Goal: Task Accomplishment & Management: Complete application form

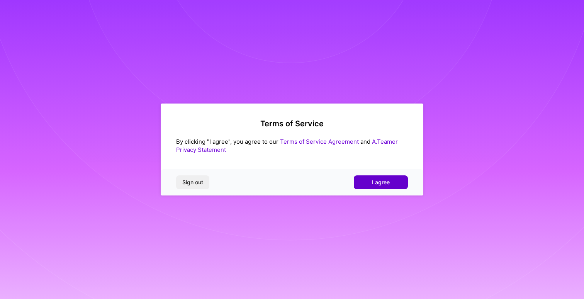
click at [381, 184] on span "I agree" at bounding box center [381, 182] width 18 height 8
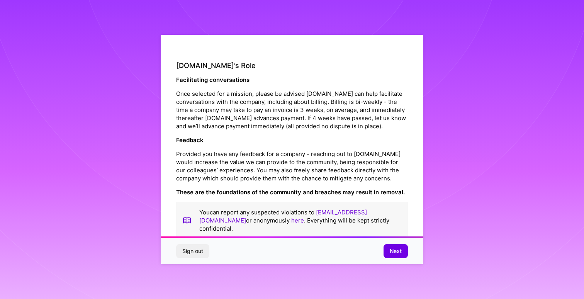
scroll to position [7, 0]
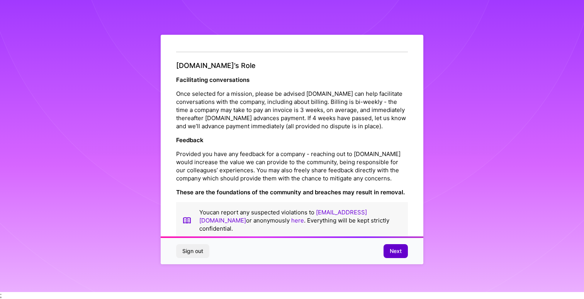
click at [394, 251] on span "Next" at bounding box center [396, 251] width 12 height 8
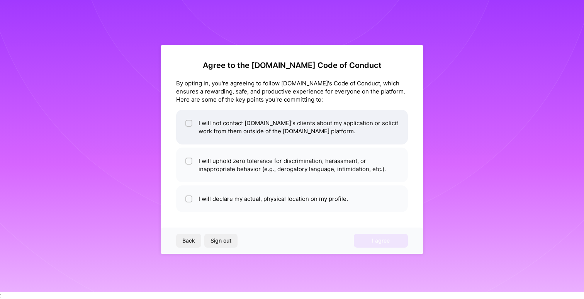
click at [219, 124] on li "I will not contact [DOMAIN_NAME]'s clients about my application or solicit work…" at bounding box center [292, 127] width 232 height 35
checkbox input "true"
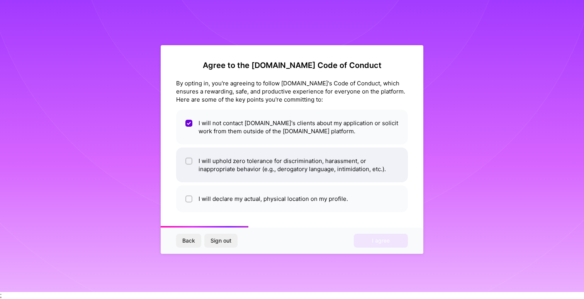
click at [226, 165] on li "I will uphold zero tolerance for discrimination, harassment, or inappropriate b…" at bounding box center [292, 165] width 232 height 35
checkbox input "true"
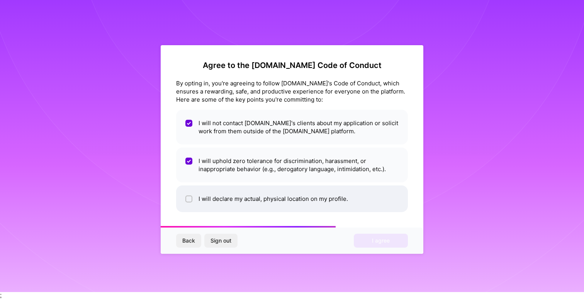
click at [227, 197] on li "I will declare my actual, physical location on my profile." at bounding box center [292, 198] width 232 height 27
checkbox input "true"
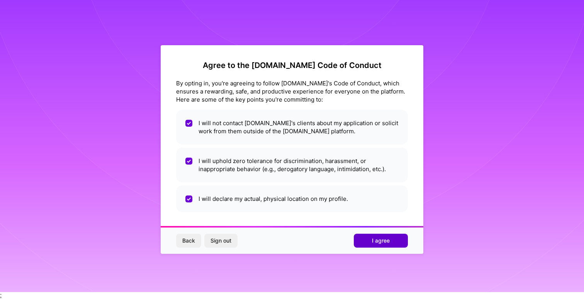
click at [372, 240] on span "I agree" at bounding box center [381, 241] width 18 height 8
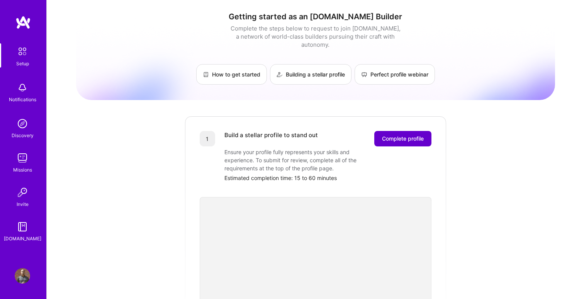
click at [396, 135] on span "Complete profile" at bounding box center [403, 139] width 42 height 8
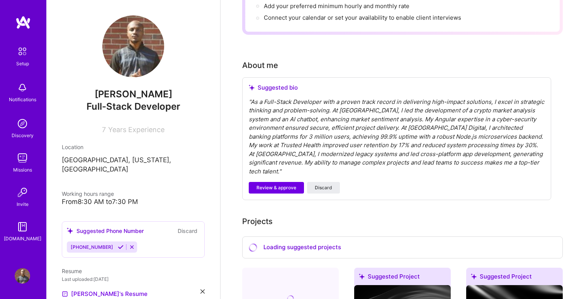
scroll to position [166, 0]
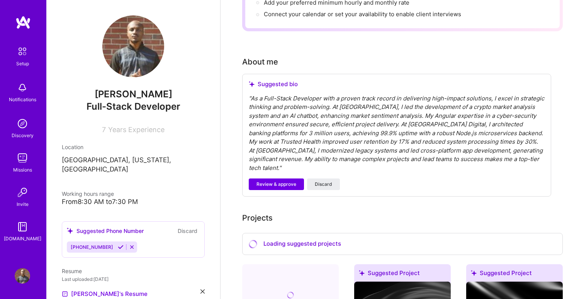
click at [283, 105] on div "" As a Full-Stack Developer with a proven track record in delivering high-impac…" at bounding box center [397, 133] width 296 height 78
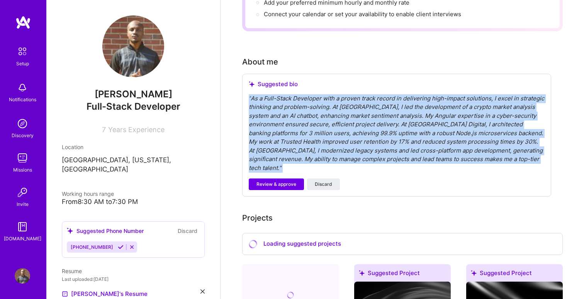
click at [283, 105] on div "" As a Full-Stack Developer with a proven track record in delivering high-impac…" at bounding box center [397, 133] width 296 height 78
copy div "" As a Full-Stack Developer with a proven track record in delivering high-impac…"
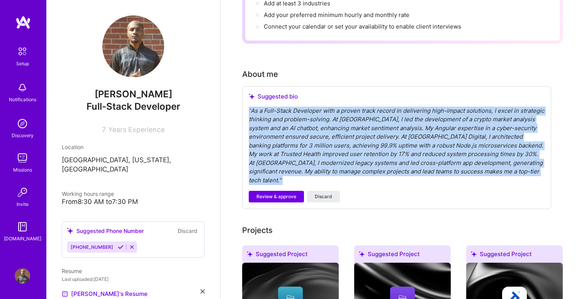
scroll to position [160, 0]
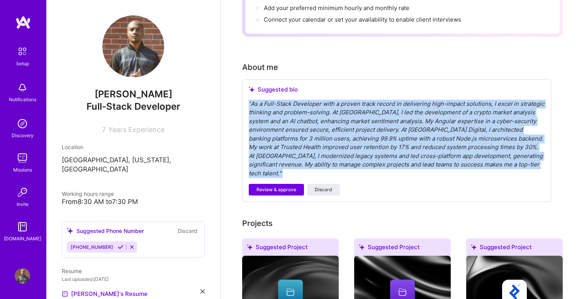
click at [118, 244] on icon at bounding box center [121, 247] width 6 height 6
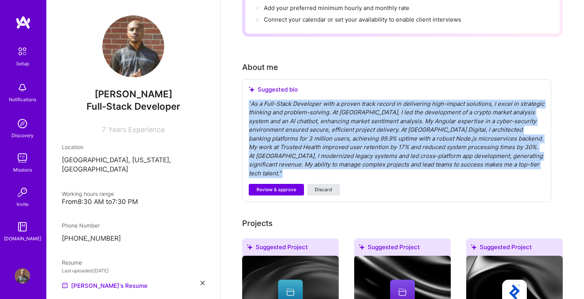
click at [318, 186] on span "Discard" at bounding box center [323, 189] width 17 height 7
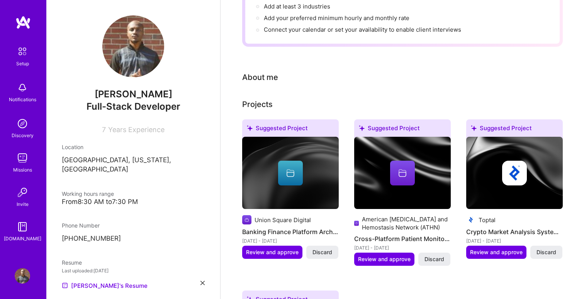
scroll to position [154, 0]
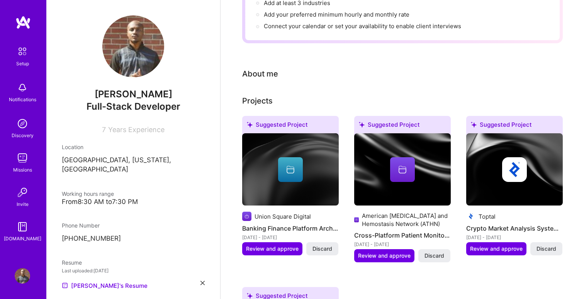
click at [263, 70] on div "About me" at bounding box center [260, 74] width 36 height 12
click at [263, 68] on div "About me" at bounding box center [260, 74] width 36 height 12
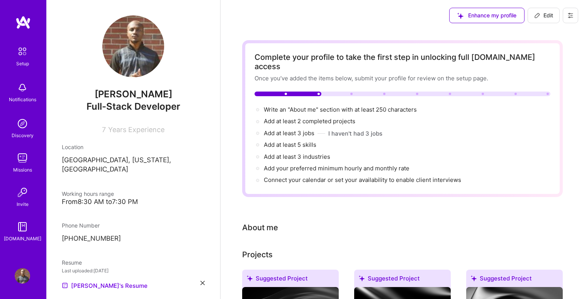
scroll to position [7, 0]
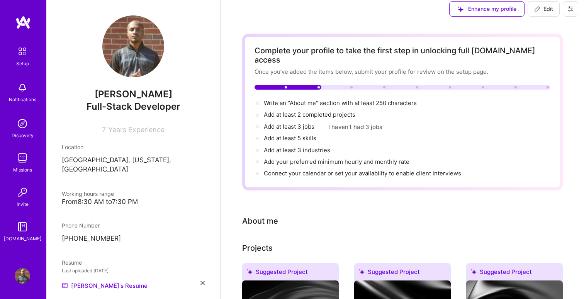
click at [547, 6] on span "Edit" at bounding box center [543, 9] width 19 height 8
select select "US"
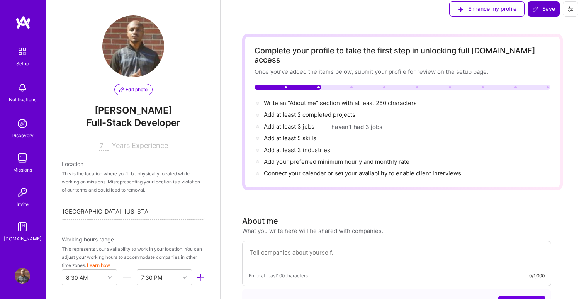
scroll to position [303, 0]
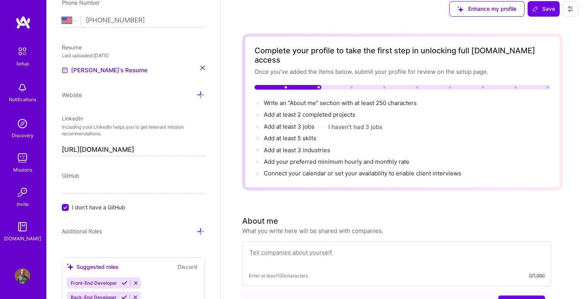
click at [356, 248] on textarea at bounding box center [397, 257] width 296 height 18
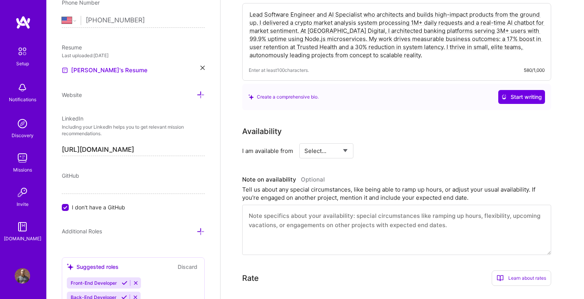
scroll to position [245, 0]
type textarea "Lead Software Engineer and AI Specialist who architects and builds high-impact …"
click at [330, 140] on select "Select... Right Now Future Date Not Available" at bounding box center [326, 150] width 44 height 20
select select "Right Now"
click at [304, 140] on select "Select... Right Now Future Date Not Available" at bounding box center [326, 150] width 44 height 20
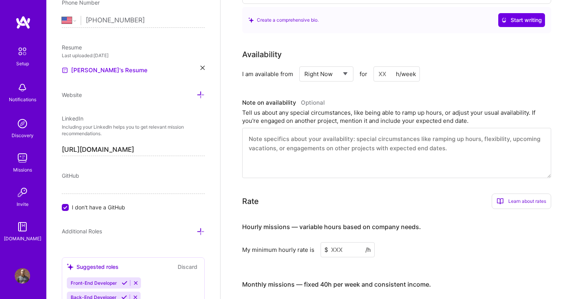
scroll to position [323, 0]
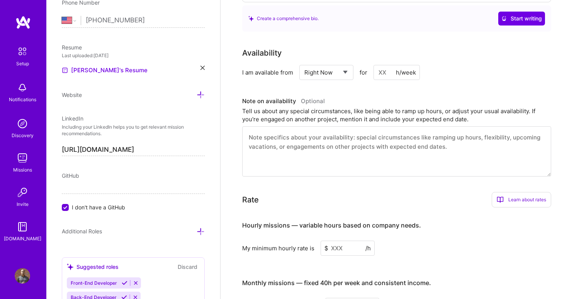
click at [385, 66] on input at bounding box center [397, 72] width 46 height 15
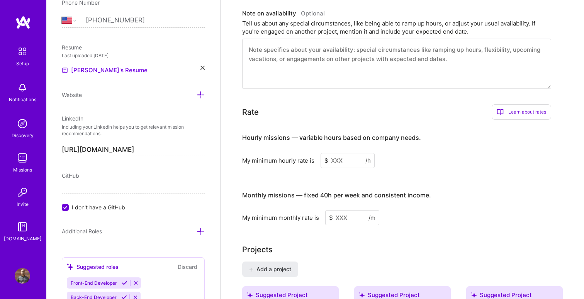
scroll to position [412, 0]
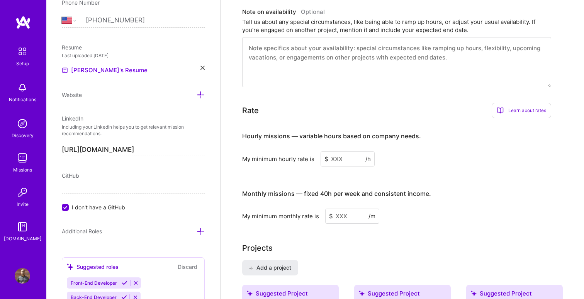
type input "40"
click at [340, 151] on input at bounding box center [348, 158] width 54 height 15
click at [343, 151] on input at bounding box center [348, 158] width 54 height 15
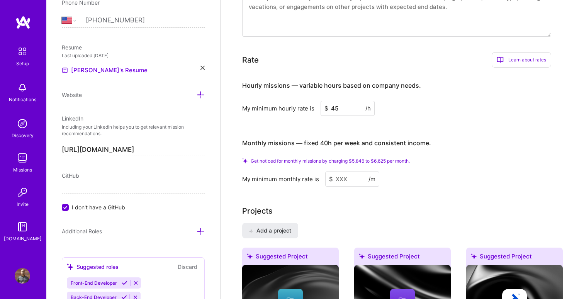
scroll to position [466, 0]
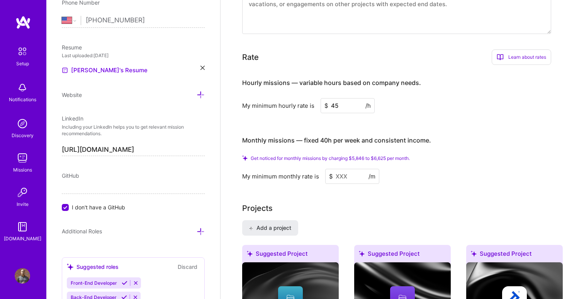
type input "45"
click at [338, 169] on input at bounding box center [352, 176] width 54 height 15
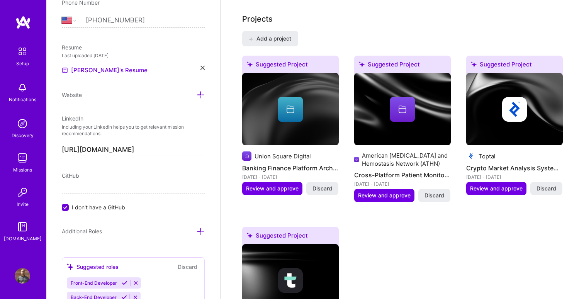
scroll to position [628, 0]
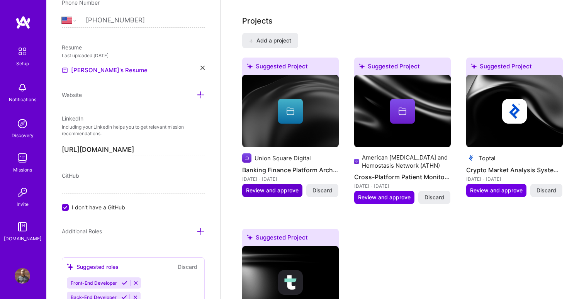
type input "6000"
click at [272, 187] on span "Review and approve" at bounding box center [272, 191] width 53 height 8
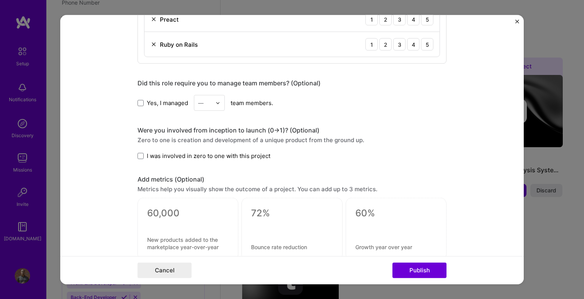
scroll to position [568, 0]
click at [141, 157] on span at bounding box center [141, 157] width 6 height 6
click at [0, 0] on input "I was involved in zero to one with this project" at bounding box center [0, 0] width 0 height 0
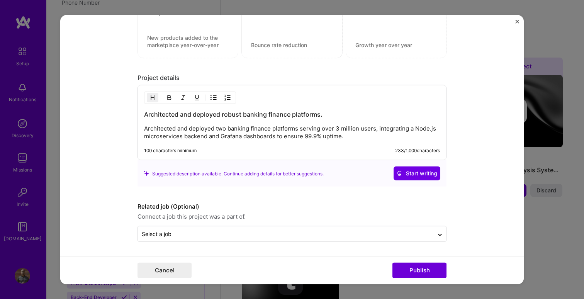
scroll to position [771, 0]
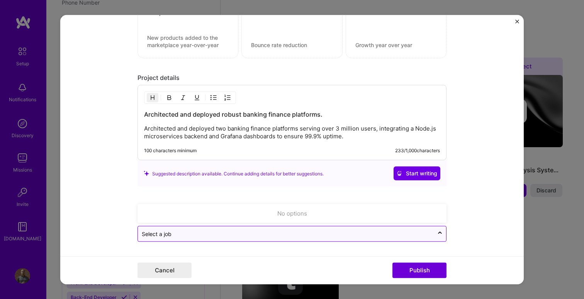
click at [292, 235] on input "text" at bounding box center [286, 234] width 288 height 8
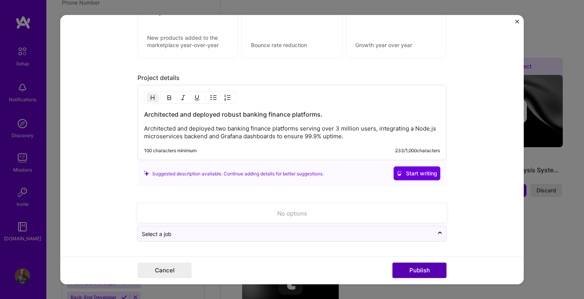
click at [418, 275] on button "Publish" at bounding box center [420, 269] width 54 height 15
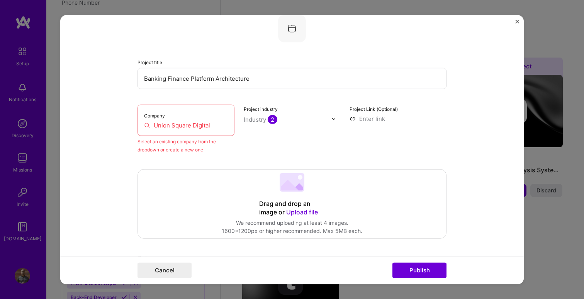
scroll to position [51, 0]
click at [186, 125] on input "Union Square Digital" at bounding box center [186, 126] width 84 height 8
click at [209, 126] on input "Union Square Digital" at bounding box center [186, 126] width 84 height 8
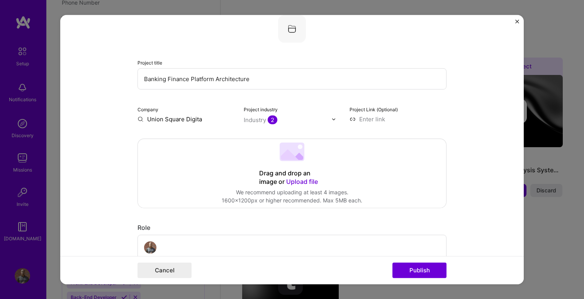
type input "Union Square Digital"
click at [221, 135] on div "Union Square Digital" at bounding box center [213, 137] width 64 height 14
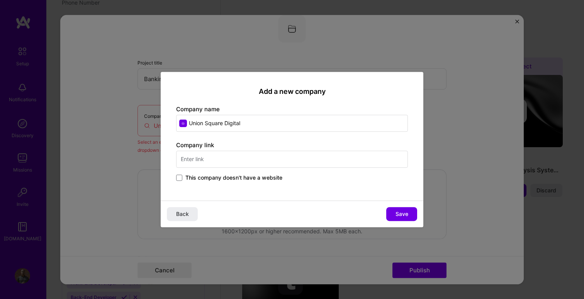
click at [242, 159] on input "text" at bounding box center [292, 159] width 232 height 17
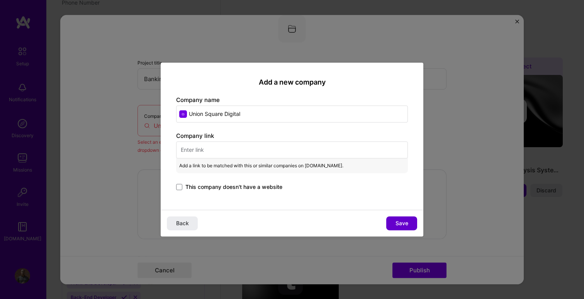
click at [402, 220] on span "Save" at bounding box center [402, 223] width 13 height 8
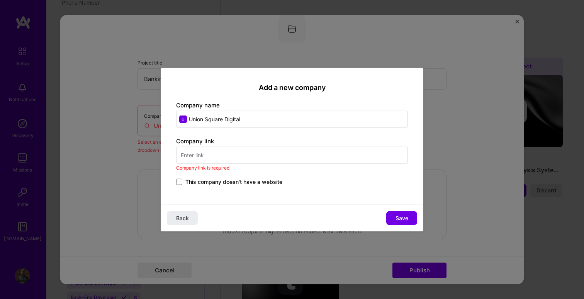
click at [287, 154] on input "text" at bounding box center [292, 154] width 232 height 17
click at [255, 182] on span "This company doesn't have a website" at bounding box center [233, 182] width 97 height 8
click at [0, 0] on input "This company doesn't have a website" at bounding box center [0, 0] width 0 height 0
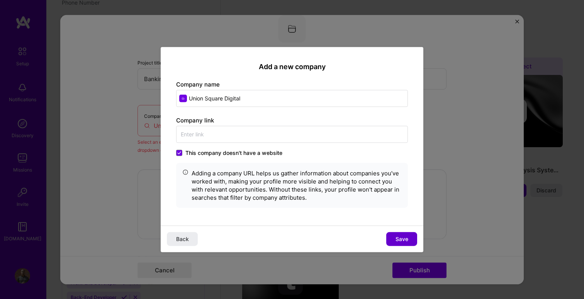
click at [403, 237] on span "Save" at bounding box center [402, 239] width 13 height 8
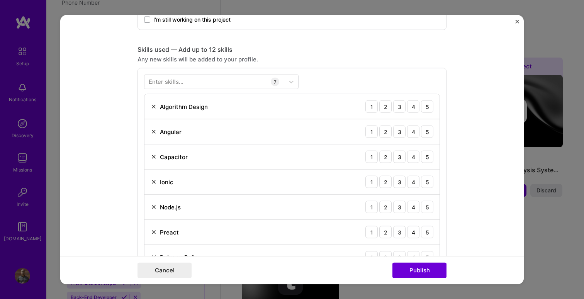
scroll to position [365, 0]
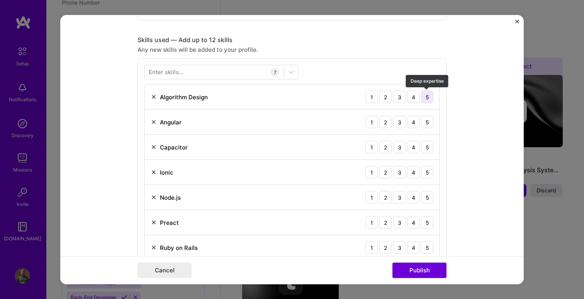
click at [428, 98] on div "5" at bounding box center [427, 97] width 12 height 12
click at [410, 124] on div "4" at bounding box center [413, 122] width 12 height 12
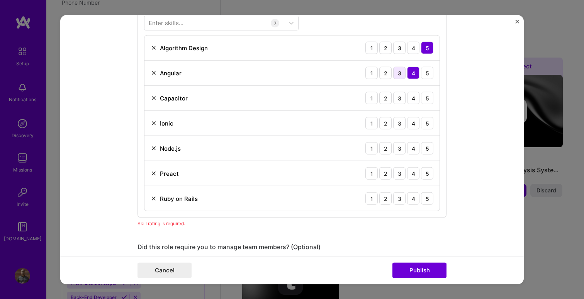
scroll to position [415, 0]
click at [411, 98] on div "4" at bounding box center [413, 98] width 12 height 12
click at [415, 126] on div "4" at bounding box center [413, 123] width 12 height 12
click at [428, 147] on div "5" at bounding box center [427, 148] width 12 height 12
click at [428, 173] on div "5" at bounding box center [427, 173] width 12 height 12
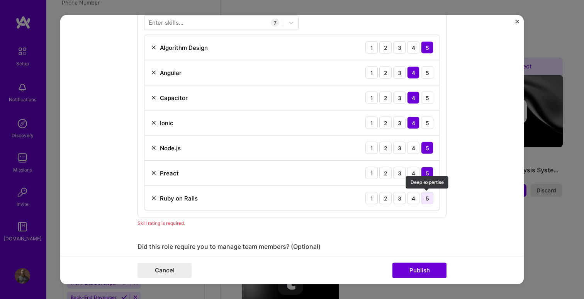
click at [430, 197] on div "5" at bounding box center [427, 198] width 12 height 12
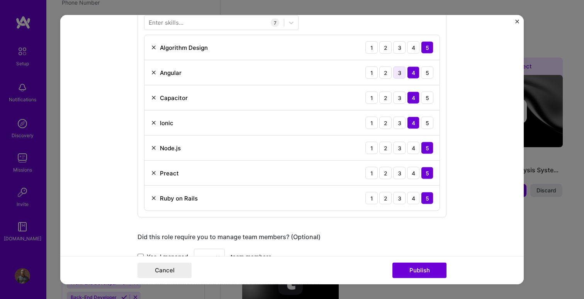
click at [401, 76] on div "3" at bounding box center [399, 72] width 12 height 12
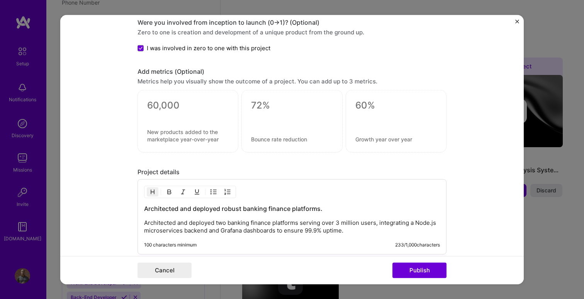
scroll to position [671, 0]
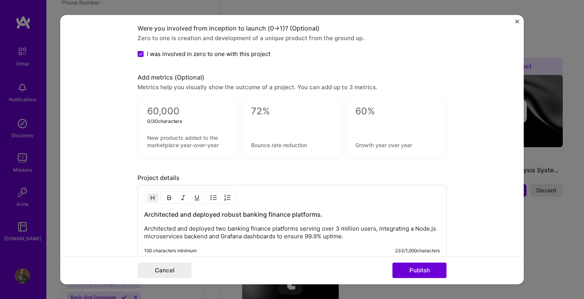
click at [166, 111] on textarea at bounding box center [188, 111] width 82 height 12
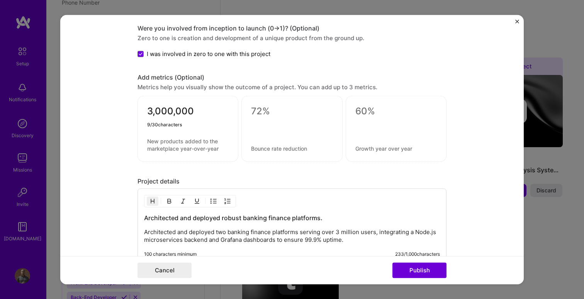
type textarea "3,000,000"
click at [167, 141] on textarea at bounding box center [188, 145] width 82 height 15
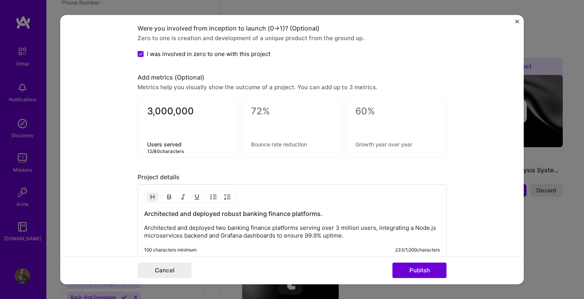
type textarea "Users served"
click at [263, 111] on textarea at bounding box center [292, 111] width 82 height 12
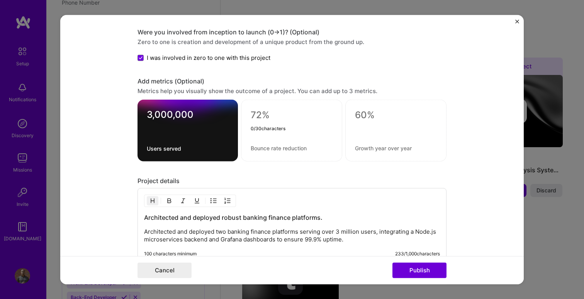
scroll to position [670, 0]
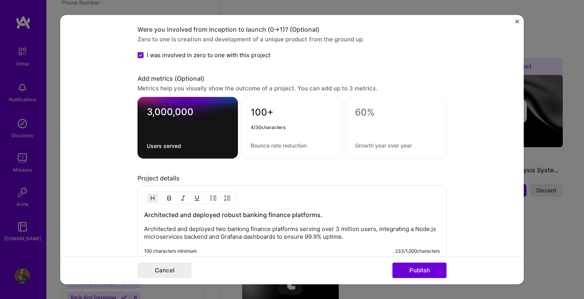
type textarea "100+"
click at [268, 146] on textarea at bounding box center [292, 145] width 82 height 7
type textarea "Internal system components"
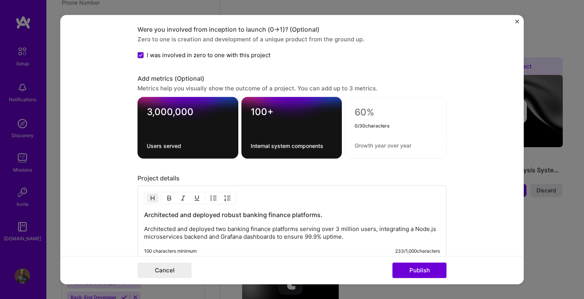
click at [366, 114] on textarea at bounding box center [396, 113] width 82 height 12
type textarea "0%"
click at [382, 147] on textarea at bounding box center [396, 145] width 82 height 7
type textarea "E"
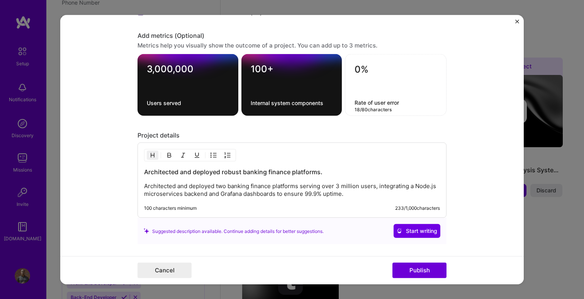
scroll to position [713, 0]
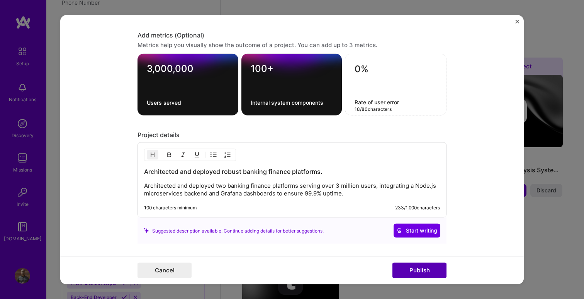
type textarea "Rate of user error"
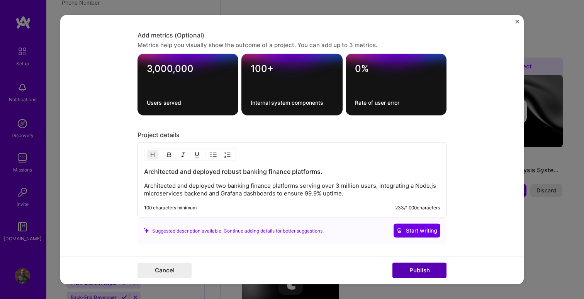
click at [412, 269] on button "Publish" at bounding box center [420, 269] width 54 height 15
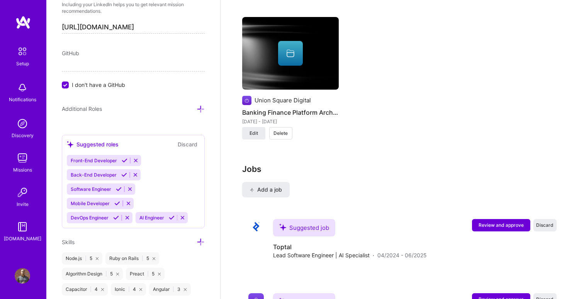
scroll to position [427, 0]
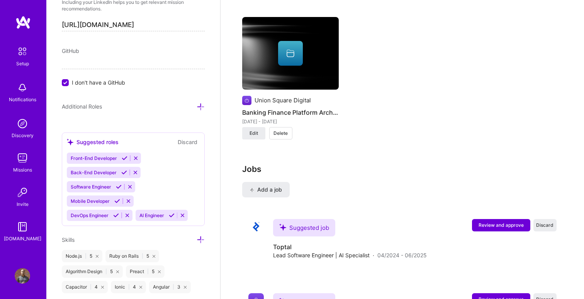
click at [123, 157] on icon at bounding box center [125, 158] width 6 height 6
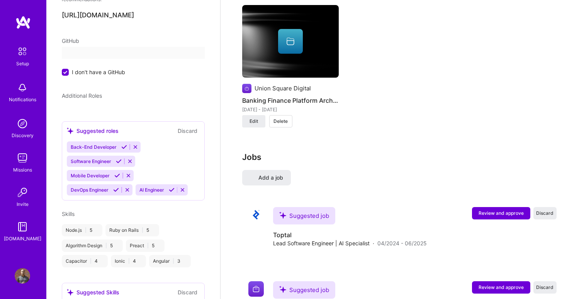
scroll to position [195, 0]
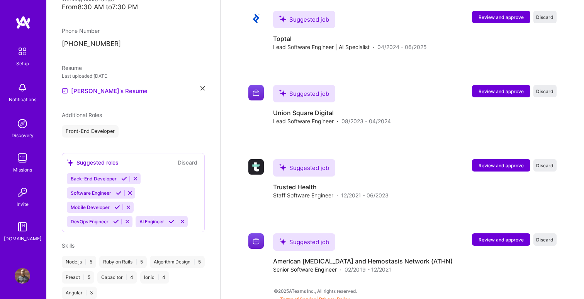
click at [122, 176] on icon at bounding box center [124, 179] width 6 height 6
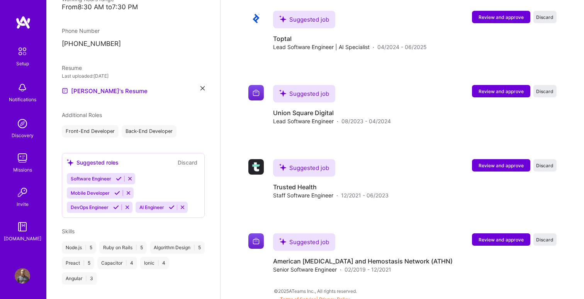
click at [118, 176] on icon at bounding box center [119, 179] width 6 height 6
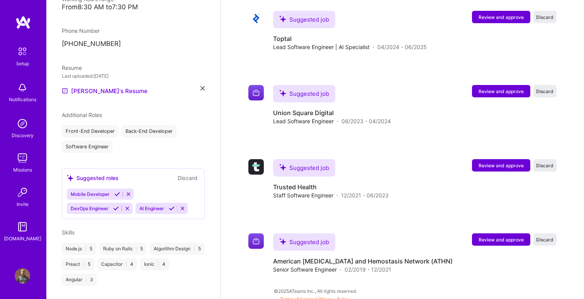
click at [117, 191] on icon at bounding box center [117, 194] width 6 height 6
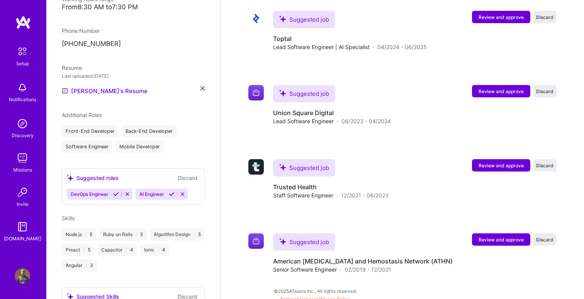
click at [171, 191] on icon at bounding box center [172, 194] width 6 height 6
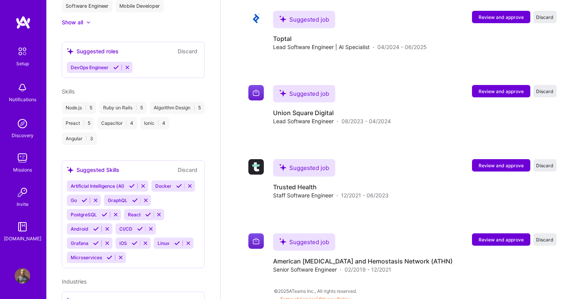
scroll to position [335, 0]
click at [130, 184] on icon at bounding box center [132, 187] width 6 height 6
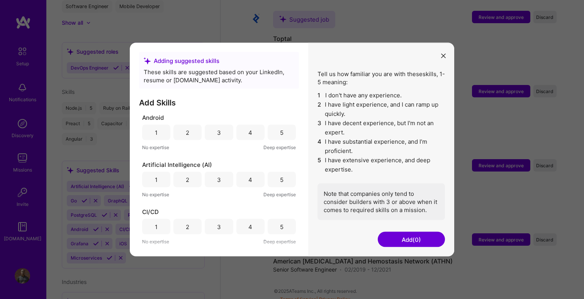
click at [251, 179] on div "4" at bounding box center [250, 179] width 28 height 15
click at [217, 134] on div "3" at bounding box center [219, 132] width 4 height 8
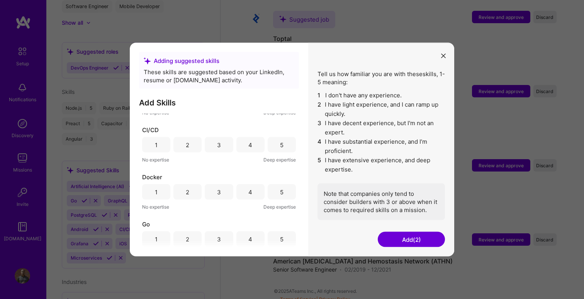
scroll to position [83, 0]
click at [253, 141] on div "4" at bounding box center [250, 143] width 28 height 15
click at [248, 195] on div "4" at bounding box center [250, 190] width 28 height 15
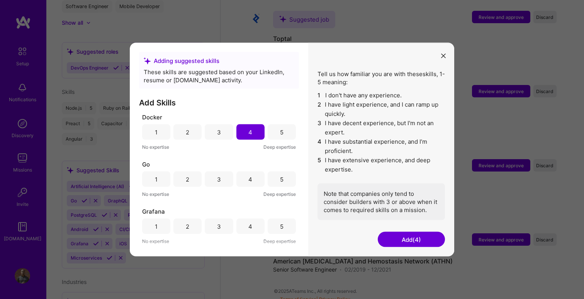
scroll to position [146, 0]
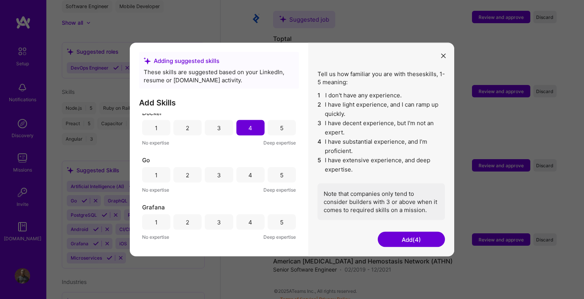
click at [248, 177] on div "4" at bounding box center [250, 175] width 4 height 8
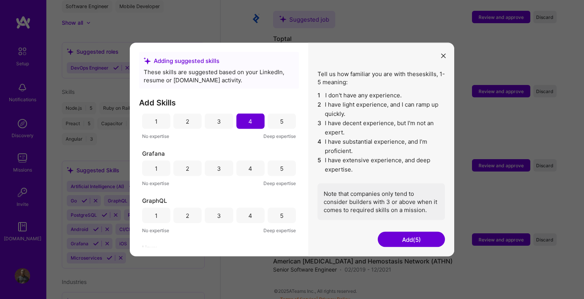
click at [249, 173] on div "4" at bounding box center [250, 168] width 28 height 15
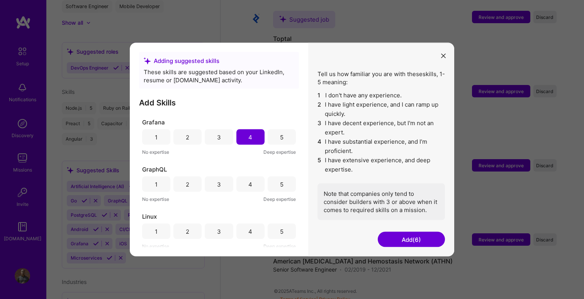
scroll to position [238, 0]
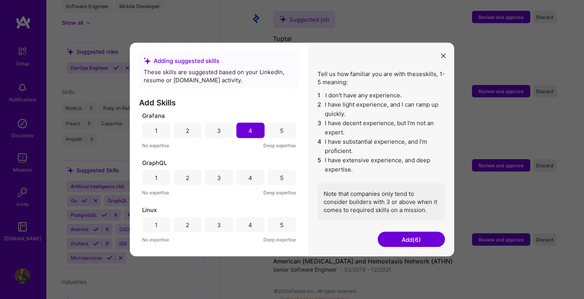
click at [273, 180] on div "5" at bounding box center [282, 177] width 28 height 15
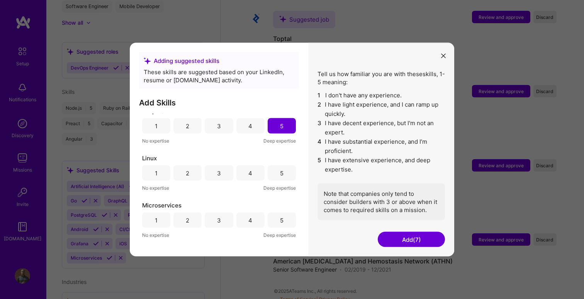
scroll to position [296, 0]
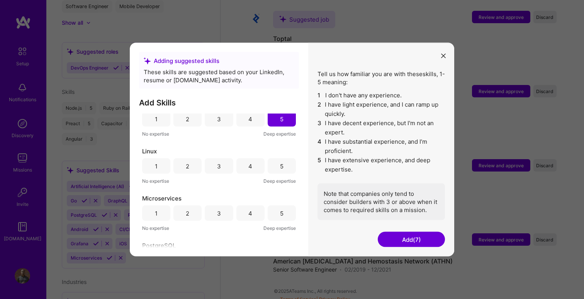
click at [278, 171] on div "5" at bounding box center [282, 165] width 28 height 15
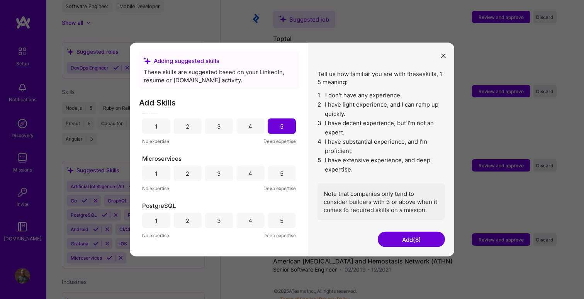
scroll to position [338, 0]
click at [272, 171] on div "5" at bounding box center [282, 171] width 28 height 15
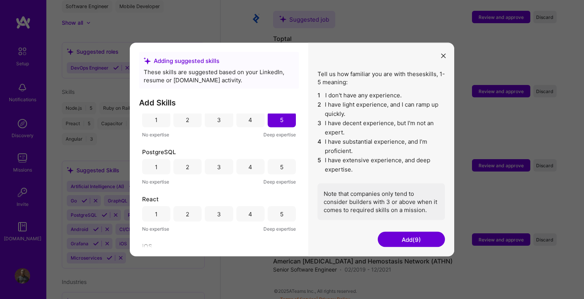
click at [272, 170] on div "5" at bounding box center [282, 166] width 28 height 15
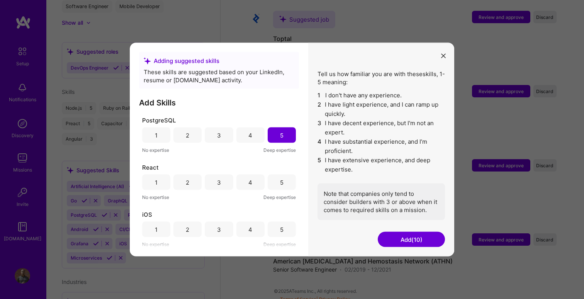
click at [274, 178] on div "5" at bounding box center [282, 182] width 28 height 15
click at [242, 231] on div "4" at bounding box center [250, 229] width 28 height 15
click at [219, 231] on div "3" at bounding box center [219, 229] width 28 height 15
click at [410, 239] on button "Add (12)" at bounding box center [411, 239] width 67 height 15
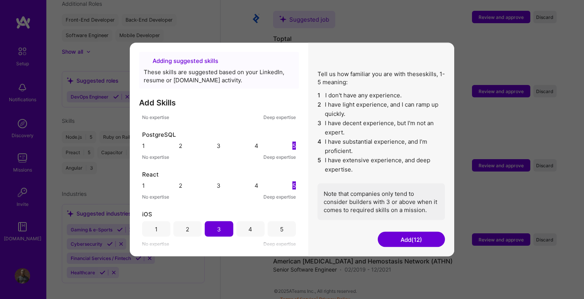
scroll to position [335, 0]
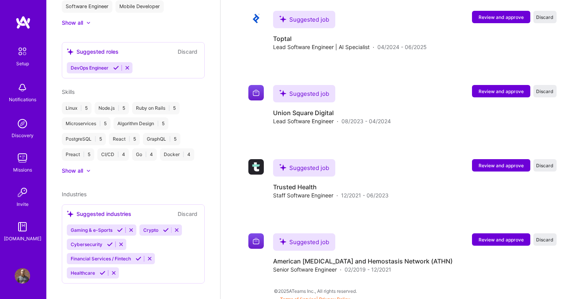
click at [103, 270] on icon at bounding box center [103, 273] width 6 height 6
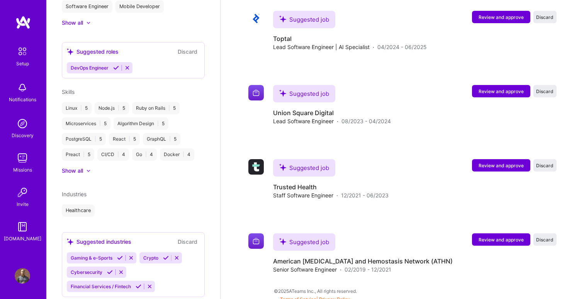
click at [139, 284] on icon at bounding box center [139, 287] width 6 height 6
click at [166, 256] on icon at bounding box center [166, 259] width 6 height 6
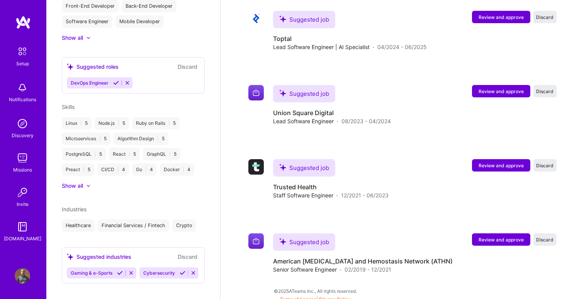
scroll to position [559, 0]
click at [180, 270] on icon at bounding box center [183, 273] width 6 height 6
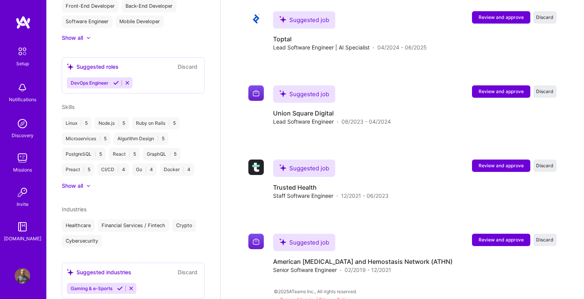
click at [120, 286] on icon at bounding box center [120, 289] width 6 height 6
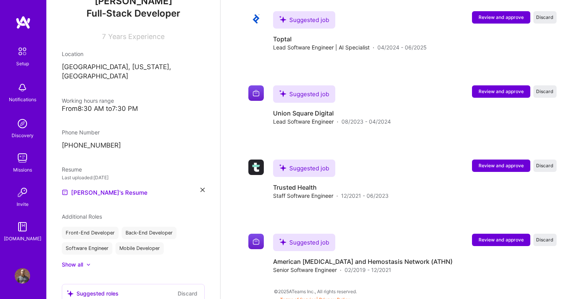
scroll to position [0, 0]
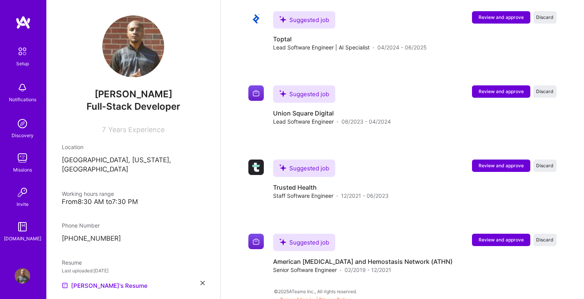
click at [114, 223] on div "Phone Number [PHONE_NUMBER]" at bounding box center [133, 232] width 143 height 22
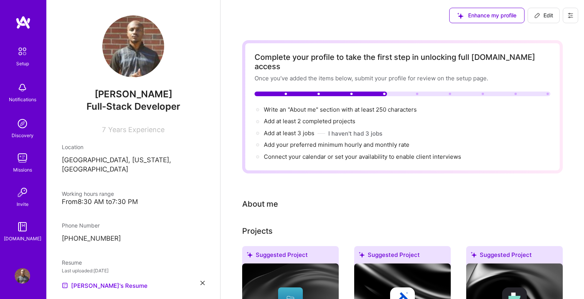
click at [22, 233] on img at bounding box center [22, 226] width 15 height 15
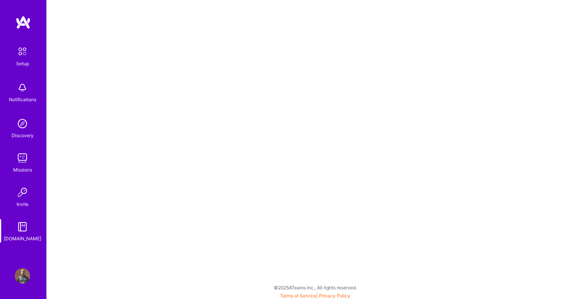
click at [22, 161] on img at bounding box center [22, 157] width 15 height 15
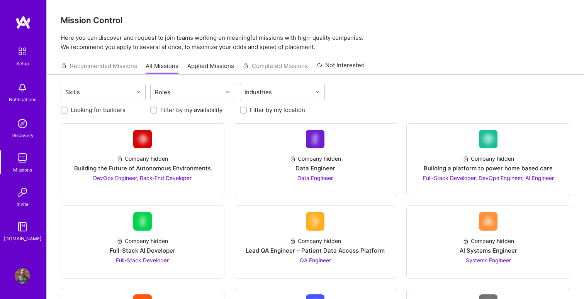
click at [242, 108] on input "Filter by my location" at bounding box center [243, 110] width 5 height 5
checkbox input "true"
click at [63, 110] on input "Looking for builders" at bounding box center [64, 110] width 5 height 5
checkbox input "true"
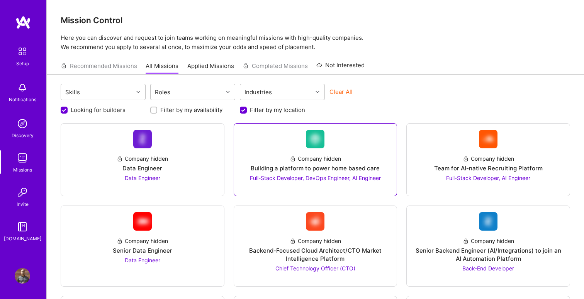
click at [313, 161] on div "Company hidden" at bounding box center [315, 159] width 51 height 8
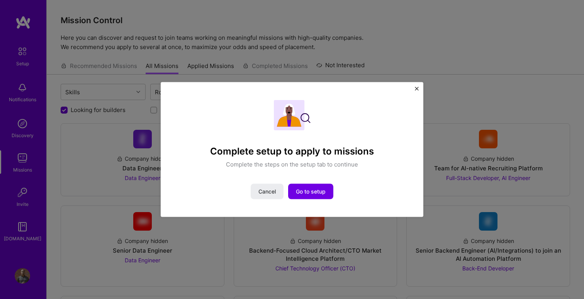
click at [417, 89] on img "Close" at bounding box center [417, 89] width 4 height 4
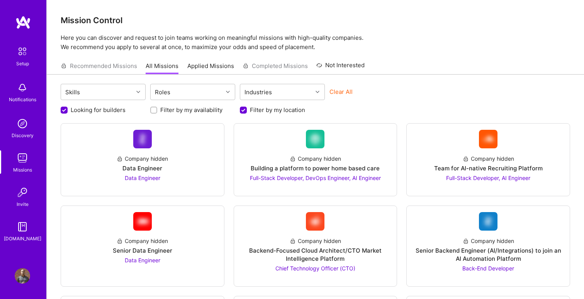
click at [26, 126] on img at bounding box center [22, 123] width 15 height 15
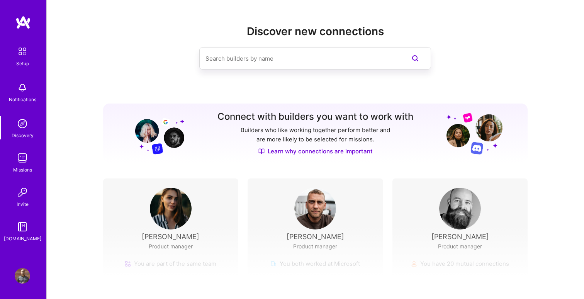
click at [282, 151] on link "Learn why connections are important" at bounding box center [315, 151] width 114 height 8
